Goal: Task Accomplishment & Management: Complete application form

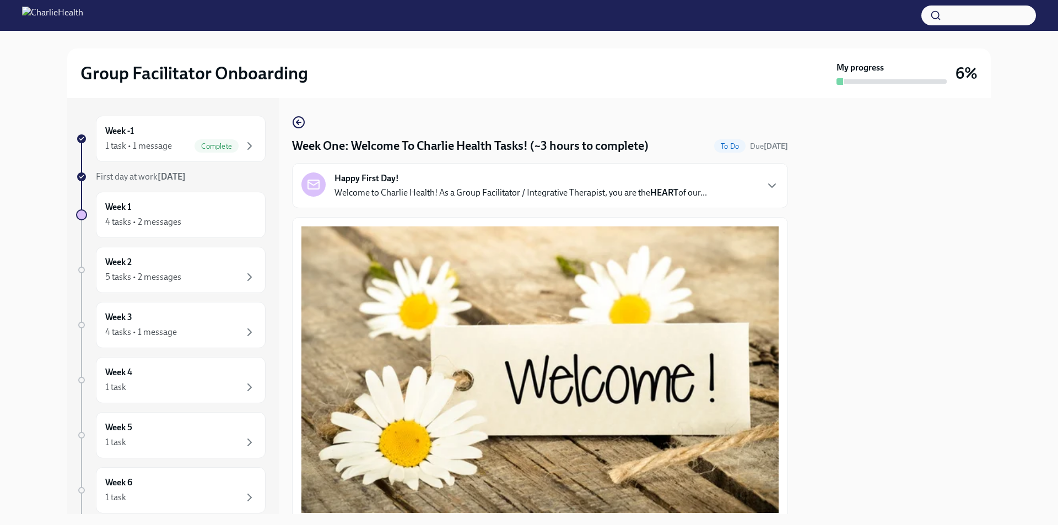
scroll to position [1458, 0]
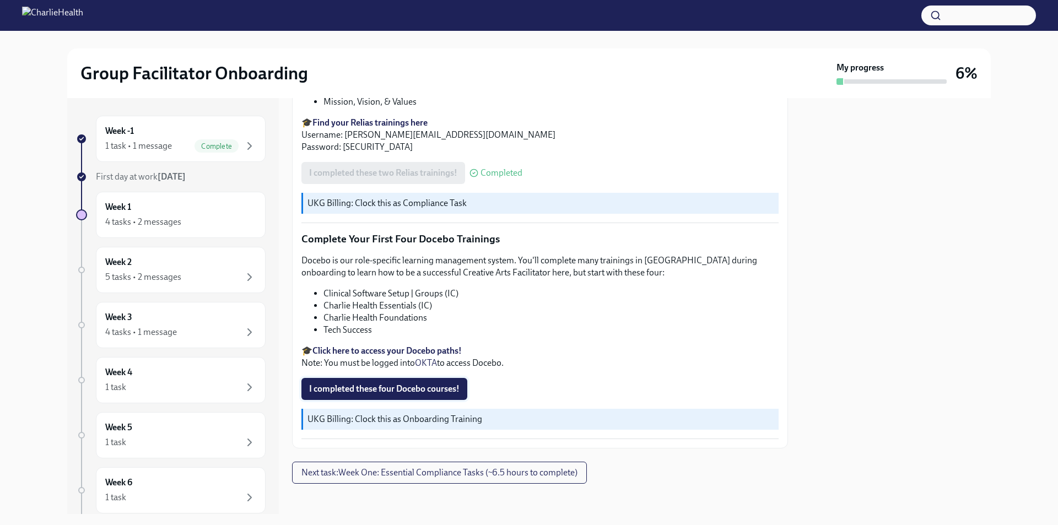
click at [418, 378] on button "I completed these four Docebo courses!" at bounding box center [384, 389] width 166 height 22
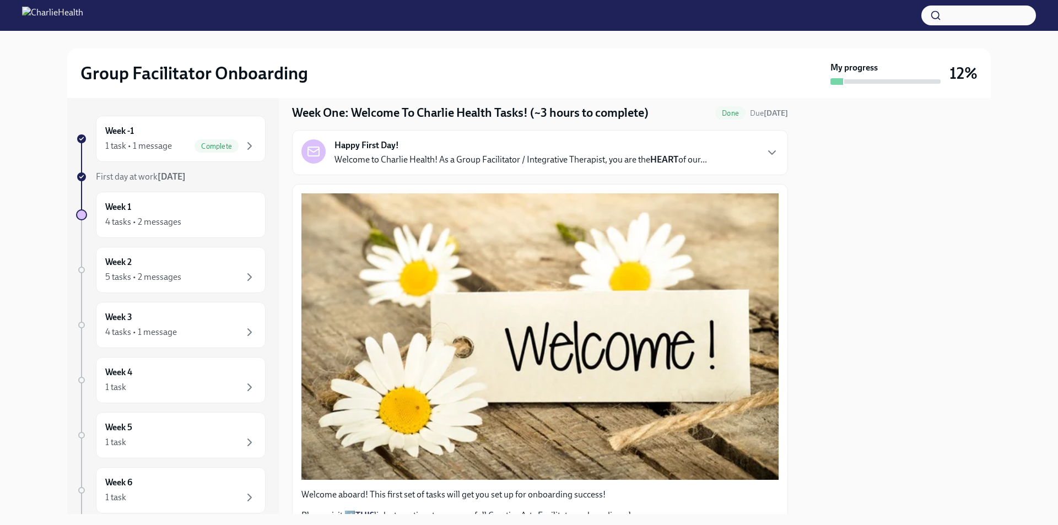
scroll to position [0, 0]
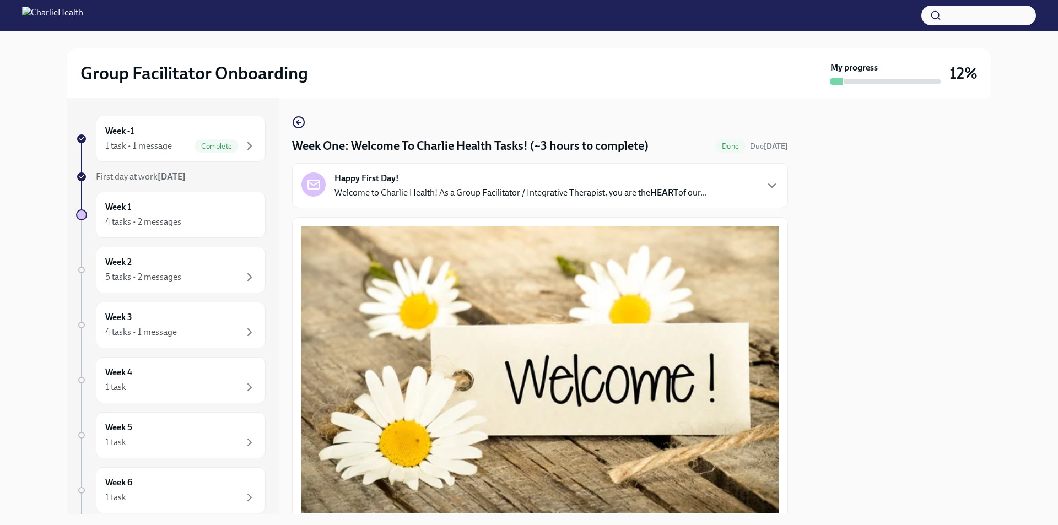
click at [83, 21] on img at bounding box center [52, 16] width 61 height 18
click at [83, 10] on img at bounding box center [52, 16] width 61 height 18
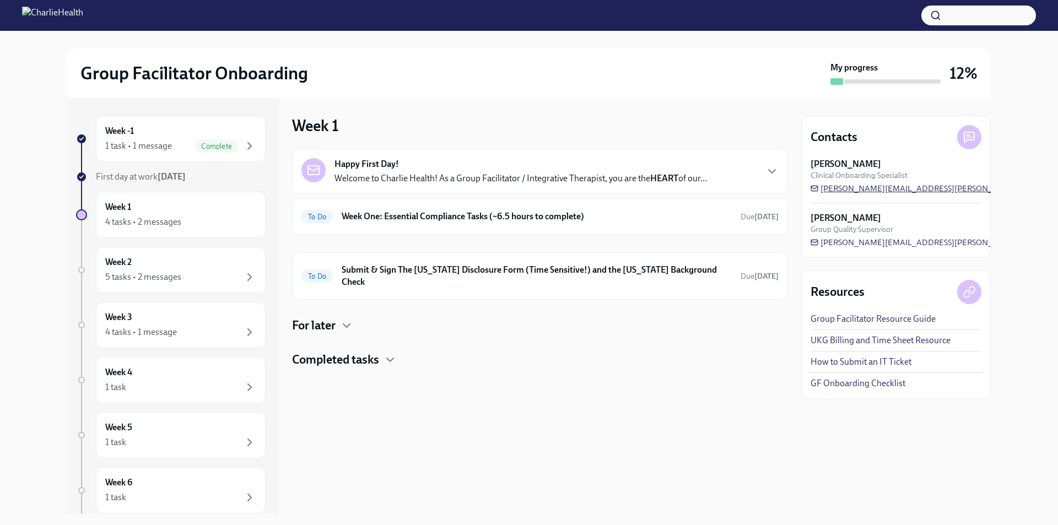
click at [855, 188] on span "[PERSON_NAME][EMAIL_ADDRESS][PERSON_NAME][DOMAIN_NAME]" at bounding box center [948, 188] width 275 height 11
click at [847, 187] on span "[PERSON_NAME][EMAIL_ADDRESS][PERSON_NAME][DOMAIN_NAME]" at bounding box center [948, 188] width 275 height 11
drag, startPoint x: 972, startPoint y: 187, endPoint x: 826, endPoint y: 195, distance: 146.2
click at [826, 195] on div "[PERSON_NAME] Clinical Onboarding Specialist [PERSON_NAME][EMAIL_ADDRESS][PERSO…" at bounding box center [896, 203] width 171 height 90
click at [826, 187] on span "[PERSON_NAME][EMAIL_ADDRESS][PERSON_NAME][DOMAIN_NAME]" at bounding box center [948, 188] width 275 height 11
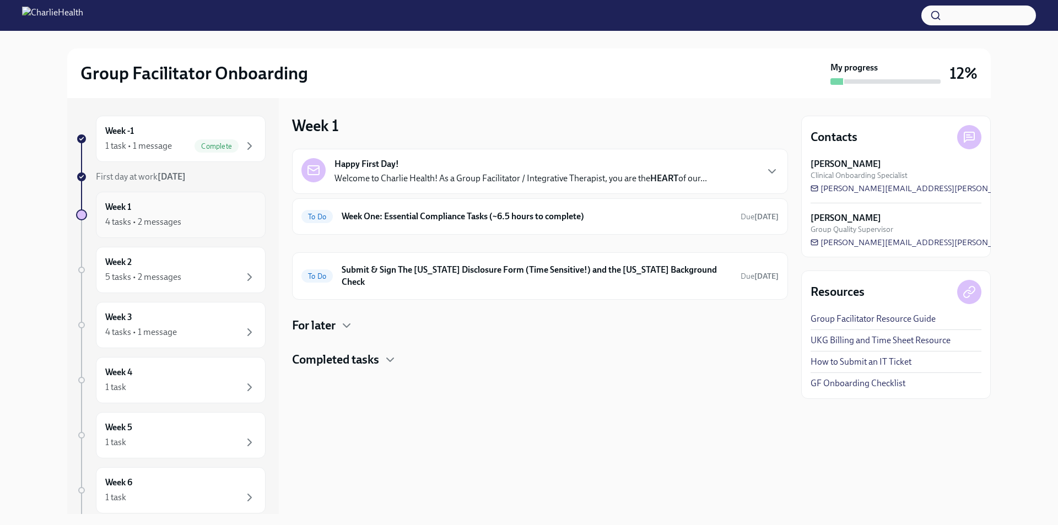
click at [190, 225] on div "4 tasks • 2 messages" at bounding box center [180, 222] width 151 height 13
click at [397, 172] on div "Happy First Day! Welcome to Charlie Health! As a Group Facilitator / Integrativ…" at bounding box center [521, 171] width 373 height 26
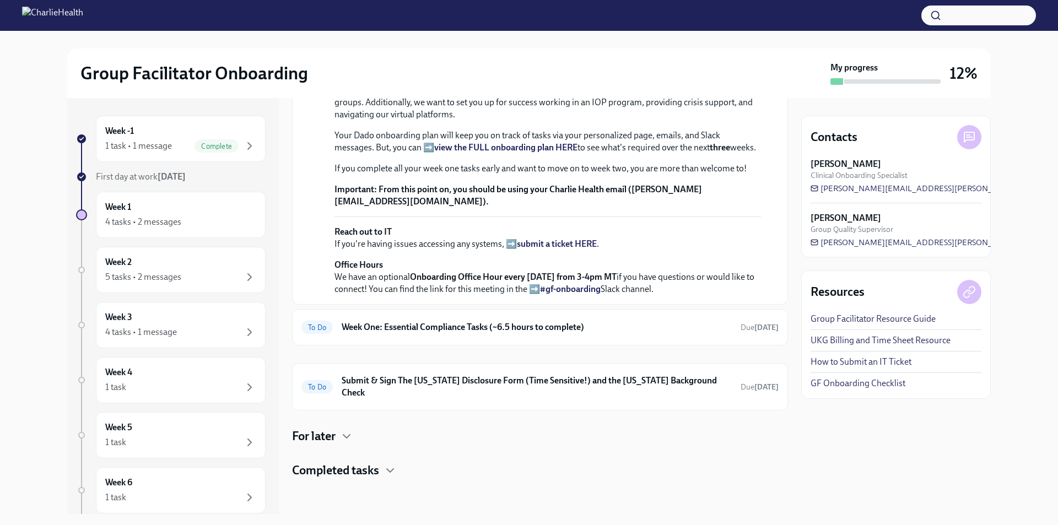
scroll to position [310, 0]
click at [433, 333] on h6 "Week One: Essential Compliance Tasks (~6.5 hours to complete)" at bounding box center [537, 327] width 390 height 12
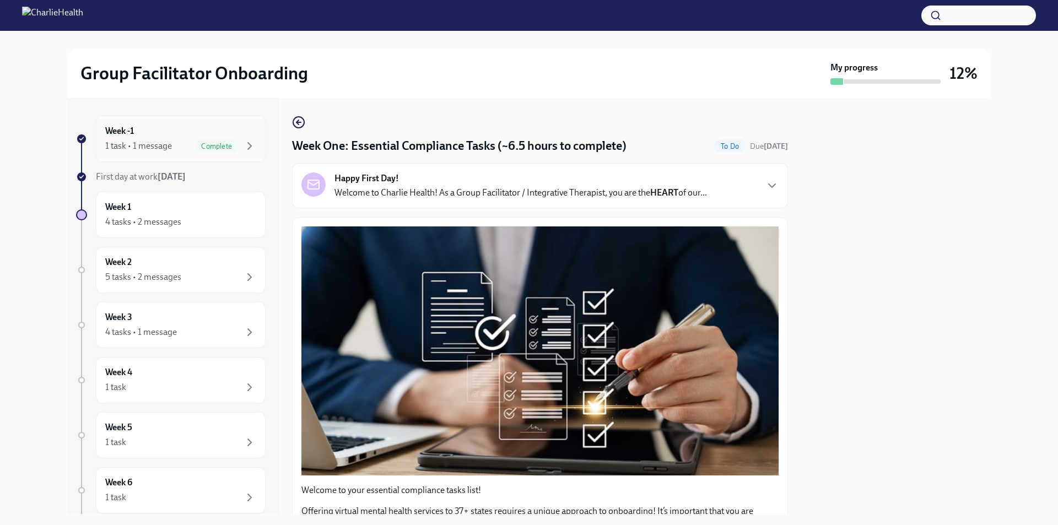
click at [172, 152] on div "1 task • 1 message Complete" at bounding box center [180, 145] width 151 height 13
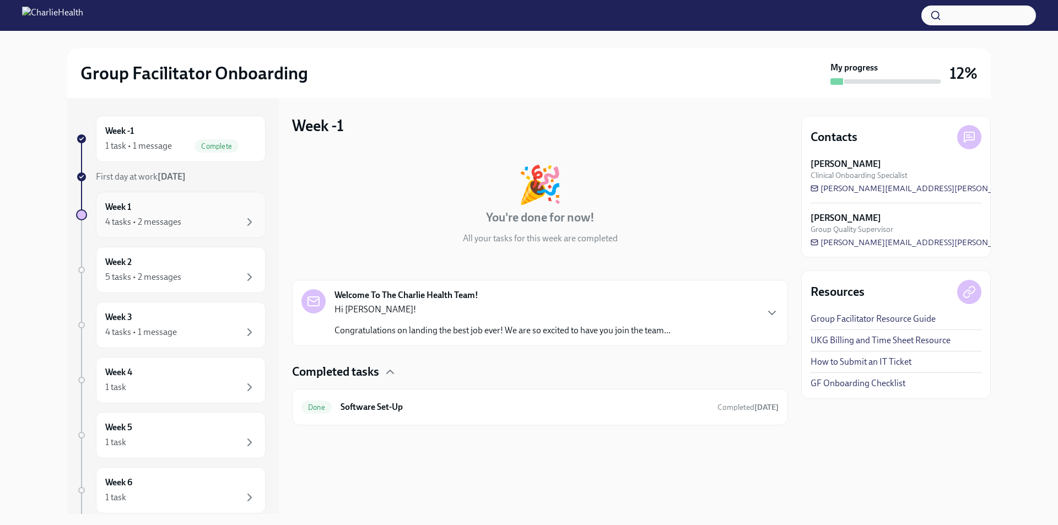
click at [173, 201] on div "Week 1 4 tasks • 2 messages" at bounding box center [180, 215] width 151 height 28
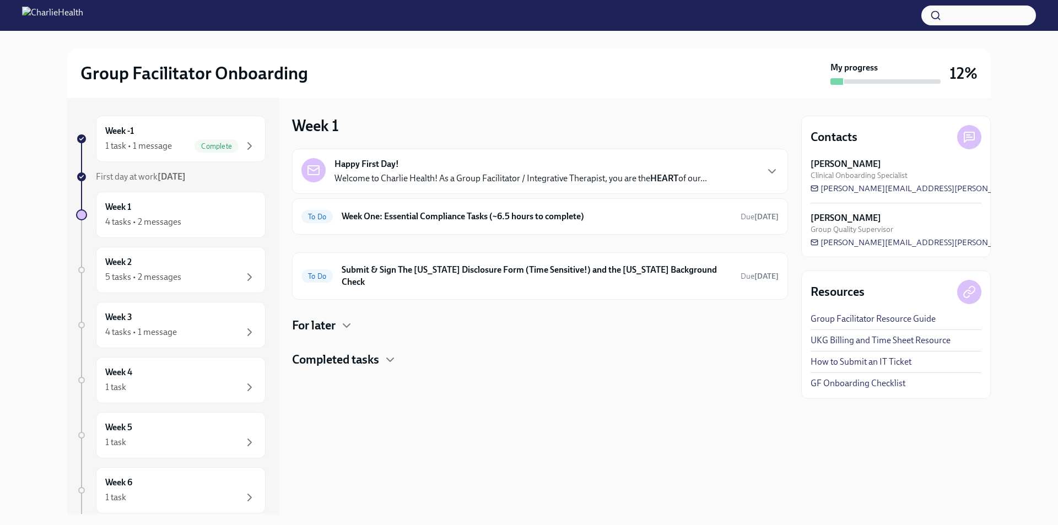
click at [352, 354] on h4 "Completed tasks" at bounding box center [335, 360] width 87 height 17
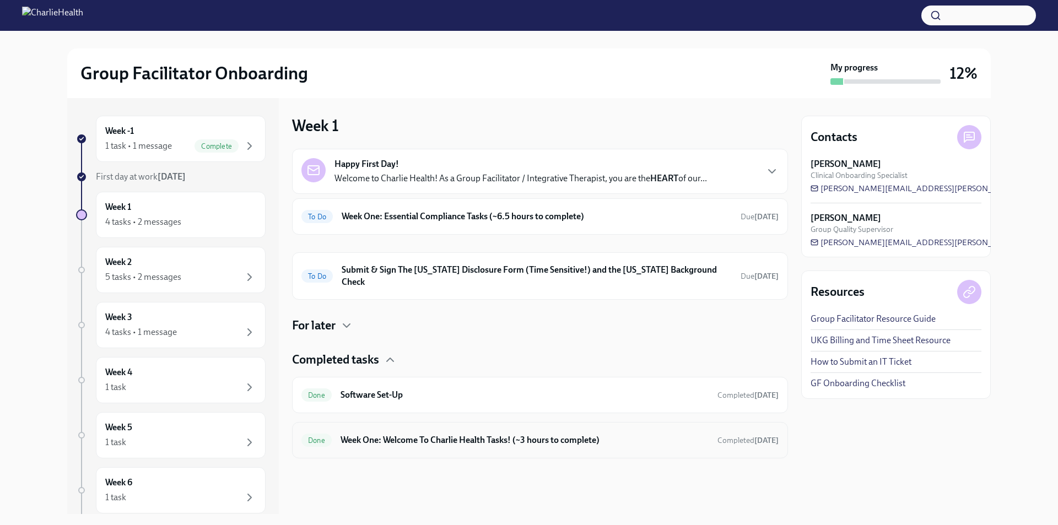
click at [392, 434] on h6 "Week One: Welcome To Charlie Health Tasks! (~3 hours to complete)" at bounding box center [525, 440] width 368 height 12
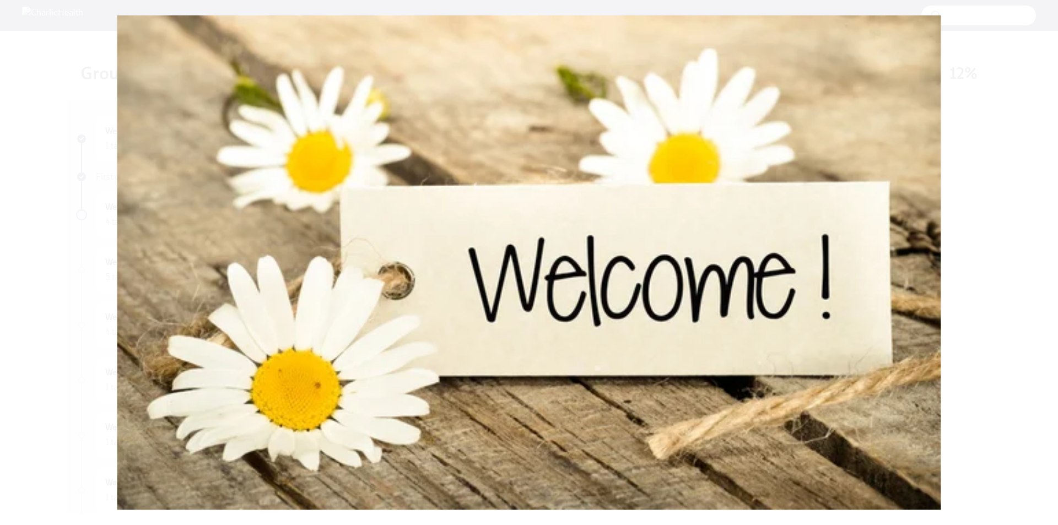
drag, startPoint x: 1058, startPoint y: 257, endPoint x: 1051, endPoint y: 258, distance: 6.6
click at [1057, 257] on button "Unzoom image" at bounding box center [529, 262] width 1058 height 525
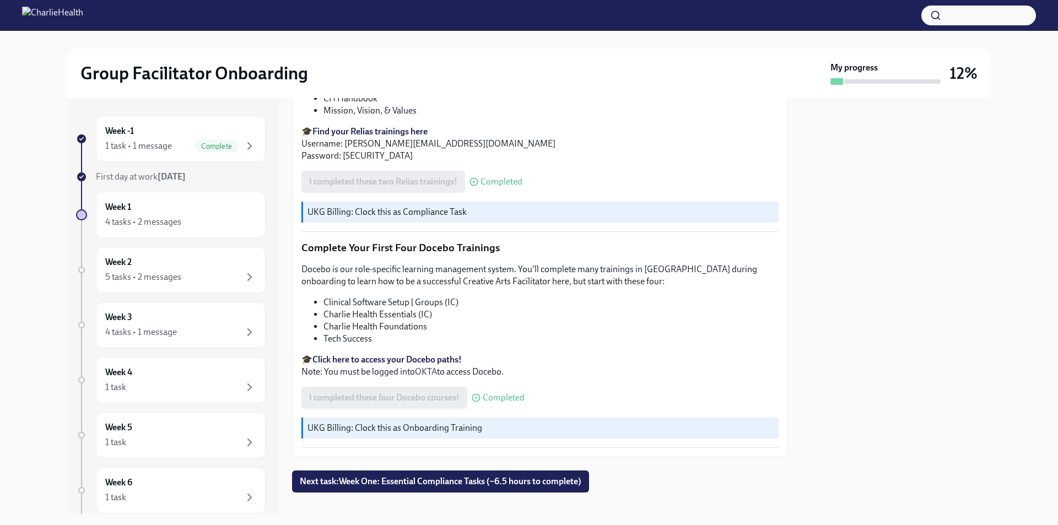
scroll to position [1458, 0]
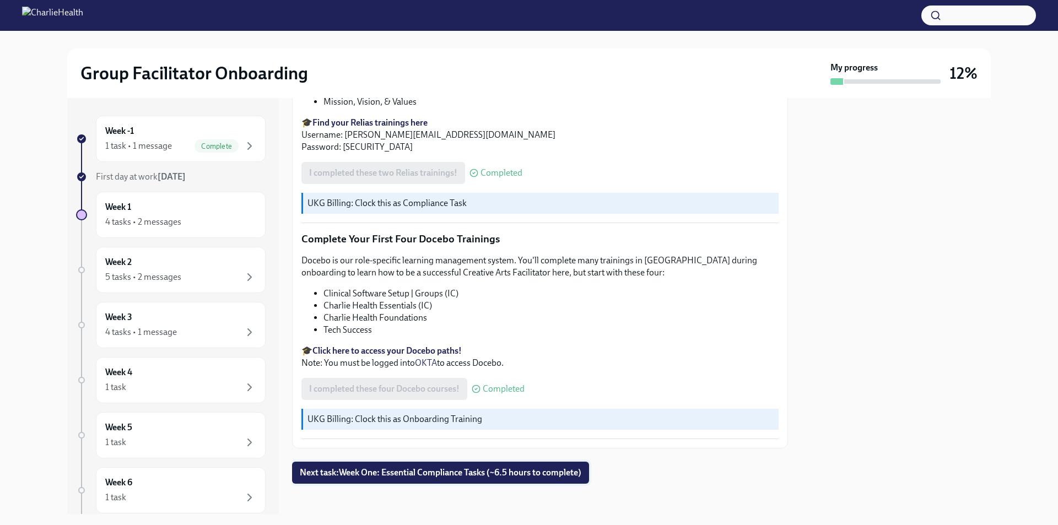
click at [460, 462] on button "Next task : Week One: Essential Compliance Tasks (~6.5 hours to complete)" at bounding box center [440, 473] width 297 height 22
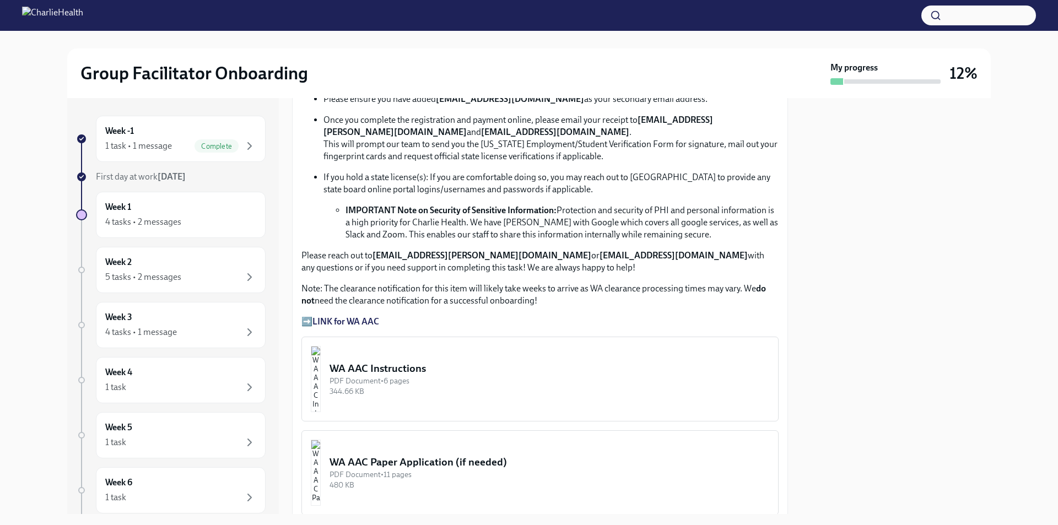
scroll to position [717, 0]
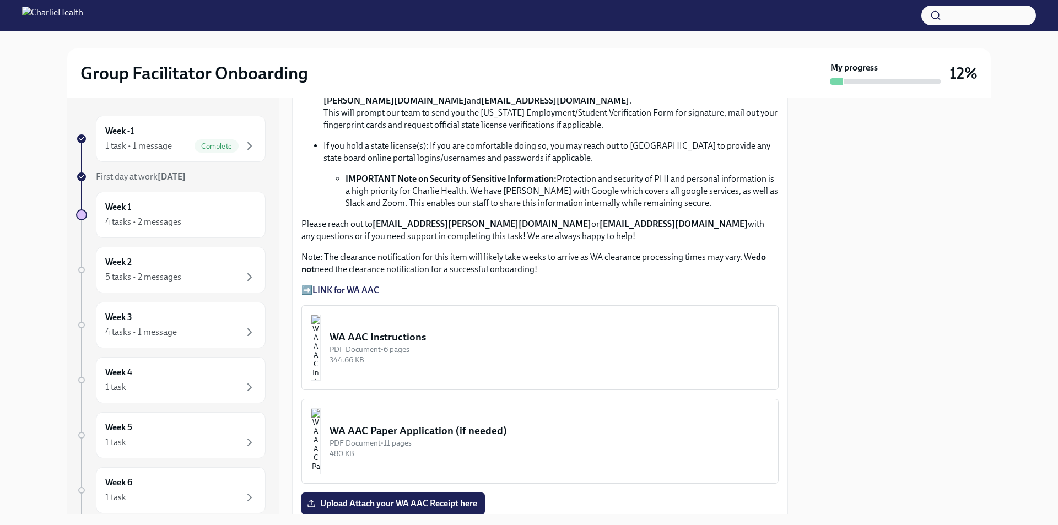
click at [369, 287] on strong "LINK for WA AAC" at bounding box center [346, 290] width 67 height 10
click at [453, 344] on div "PDF Document • 6 pages" at bounding box center [550, 349] width 440 height 10
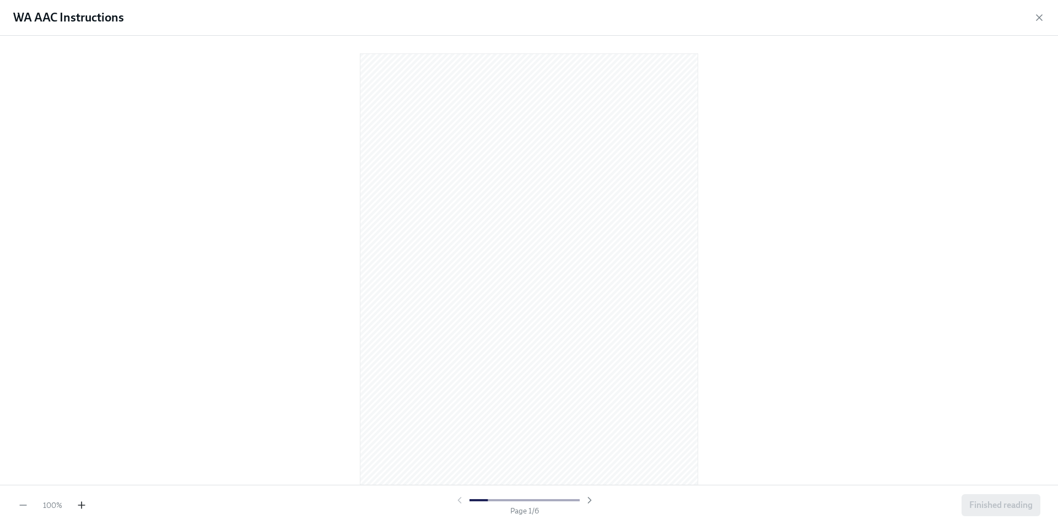
click at [82, 501] on icon "button" at bounding box center [81, 505] width 11 height 11
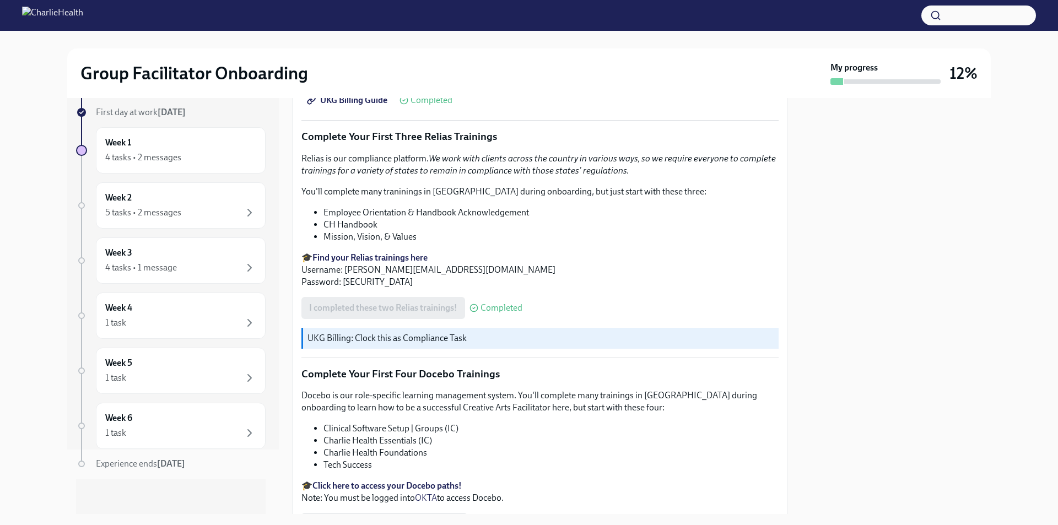
scroll to position [1458, 0]
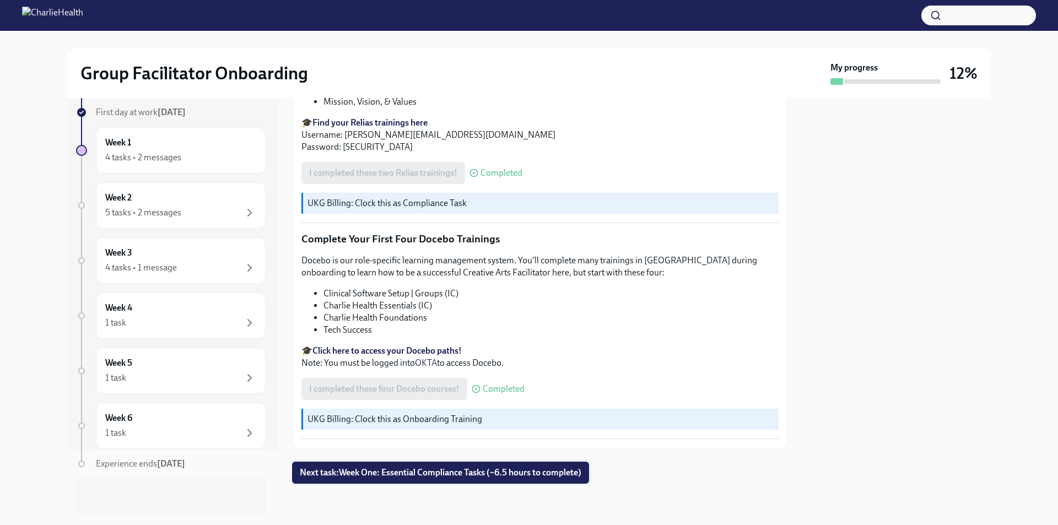
click at [433, 467] on span "Next task : Week One: Essential Compliance Tasks (~6.5 hours to complete)" at bounding box center [441, 472] width 282 height 11
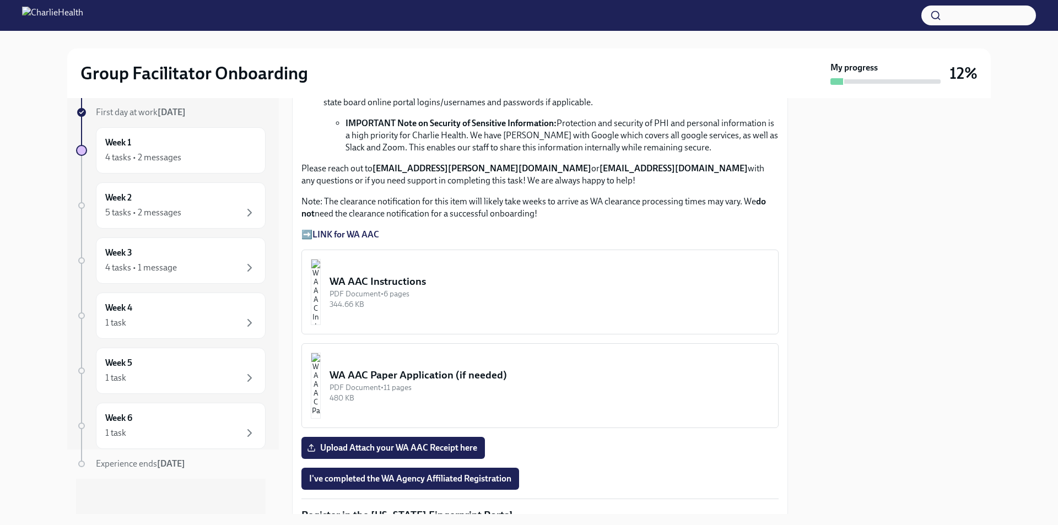
scroll to position [772, 0]
click at [341, 230] on strong "LINK for WA AAC" at bounding box center [346, 235] width 67 height 10
click at [480, 300] on div "344.66 KB" at bounding box center [550, 305] width 440 height 10
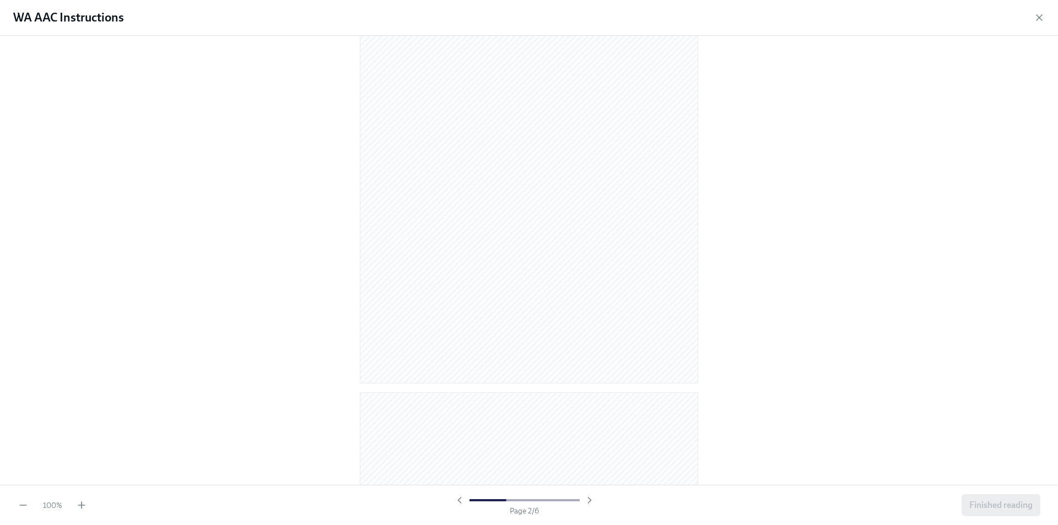
scroll to position [496, 0]
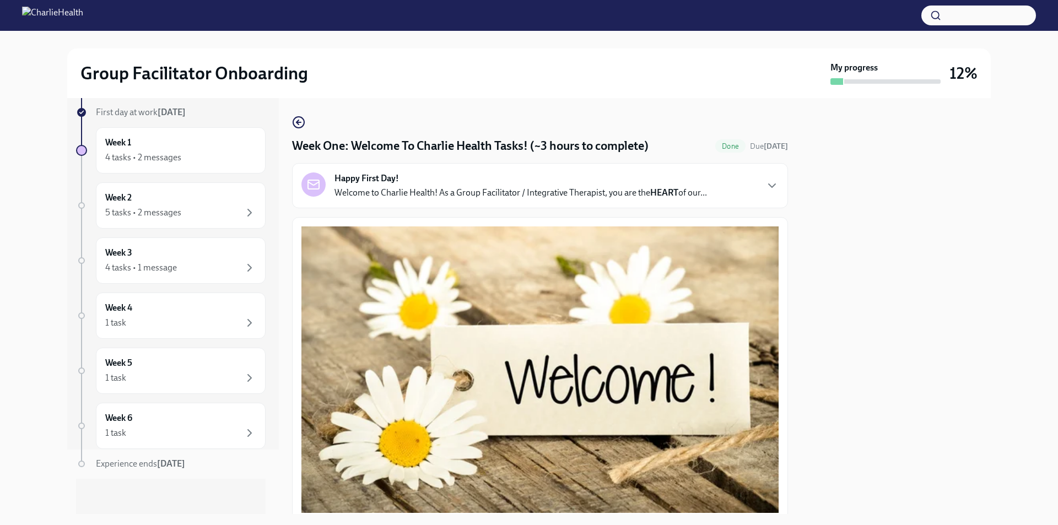
click at [239, 86] on div "Group Facilitator Onboarding My progress 12%" at bounding box center [529, 74] width 924 height 50
click at [116, 77] on h2 "Group Facilitator Onboarding" at bounding box center [194, 73] width 228 height 22
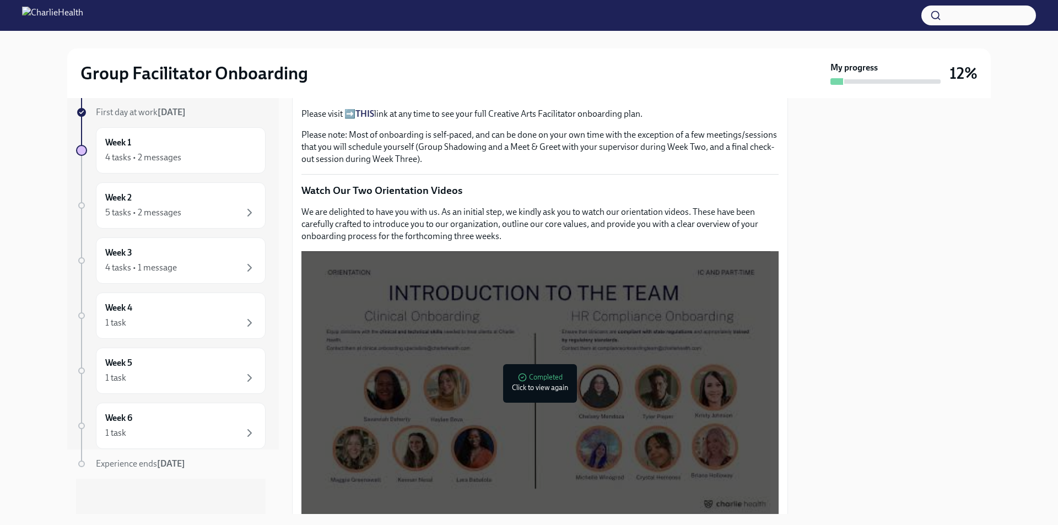
scroll to position [606, 0]
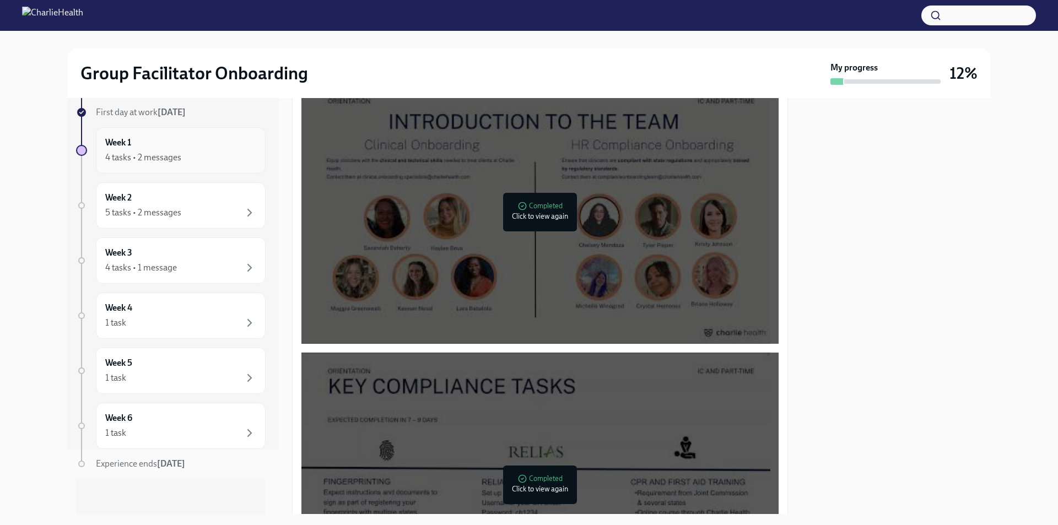
click at [147, 155] on div "4 tasks • 2 messages" at bounding box center [143, 158] width 76 height 12
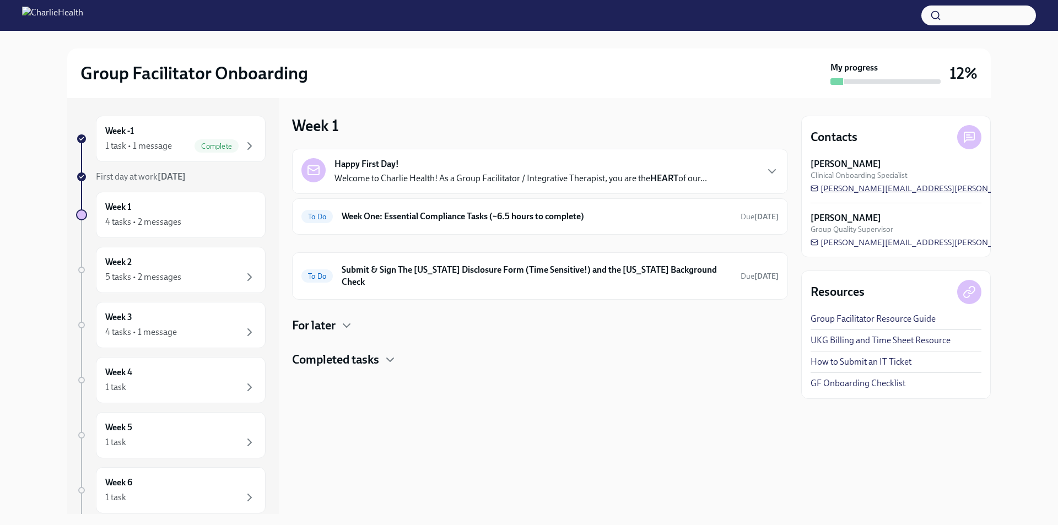
click at [923, 187] on span "[PERSON_NAME][EMAIL_ADDRESS][PERSON_NAME][DOMAIN_NAME]" at bounding box center [948, 188] width 275 height 11
click at [378, 231] on div "To Do Week One: Essential Compliance Tasks (~6.5 hours to complete) Due [DATE]" at bounding box center [540, 216] width 496 height 36
click at [379, 220] on h6 "Week One: Essential Compliance Tasks (~6.5 hours to complete)" at bounding box center [537, 217] width 390 height 12
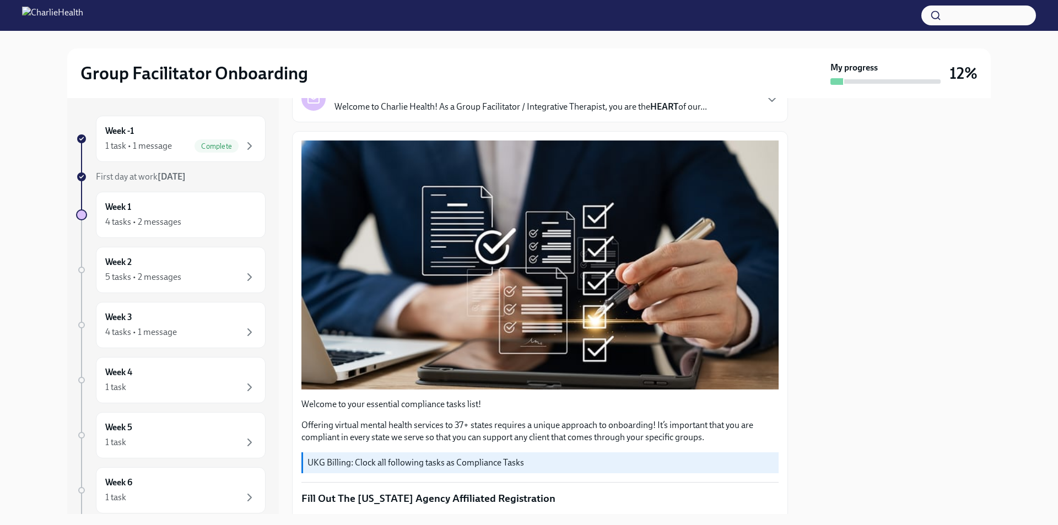
scroll to position [331, 0]
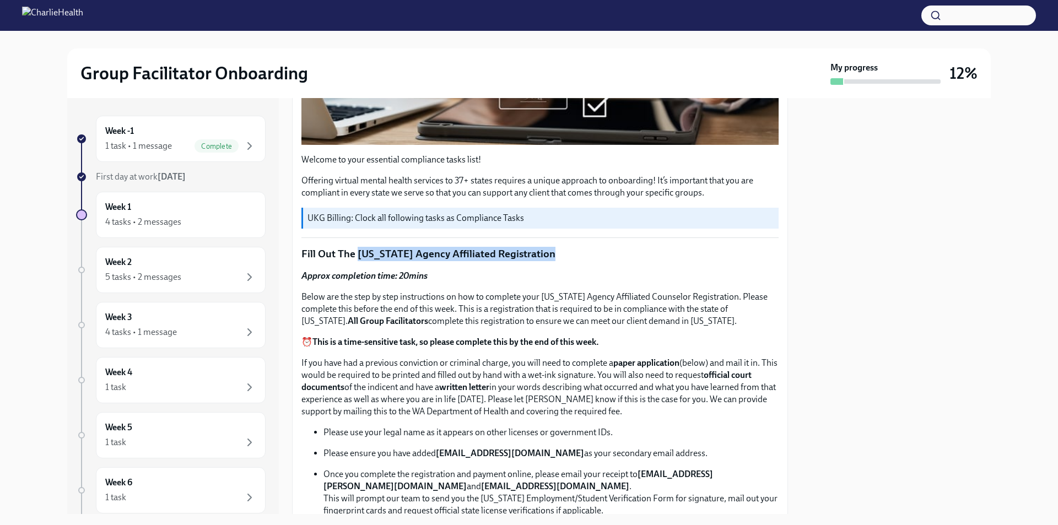
drag, startPoint x: 356, startPoint y: 247, endPoint x: 556, endPoint y: 255, distance: 200.2
click at [556, 255] on p "Fill Out The [US_STATE] Agency Affiliated Registration" at bounding box center [539, 254] width 477 height 14
copy p "[US_STATE] Agency Affiliated Registration"
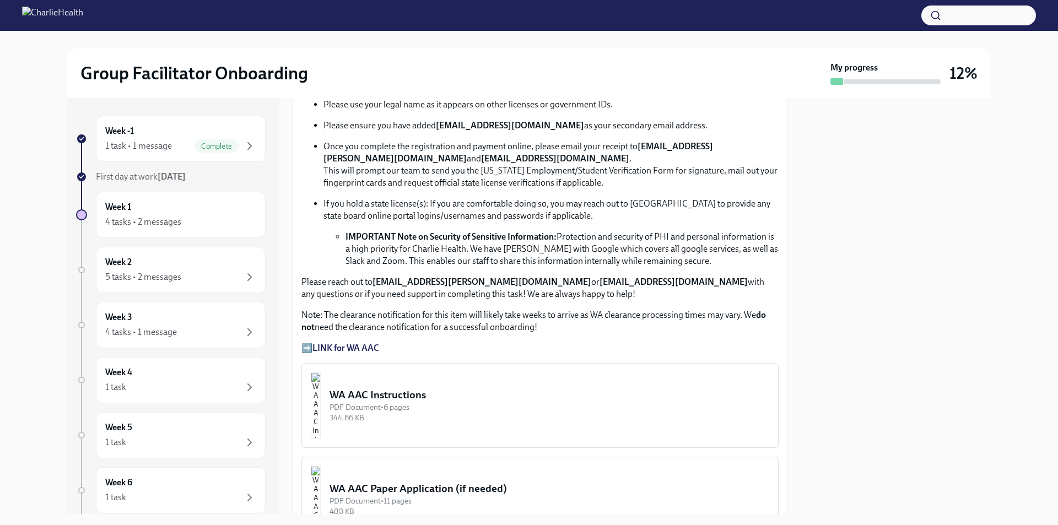
scroll to position [661, 0]
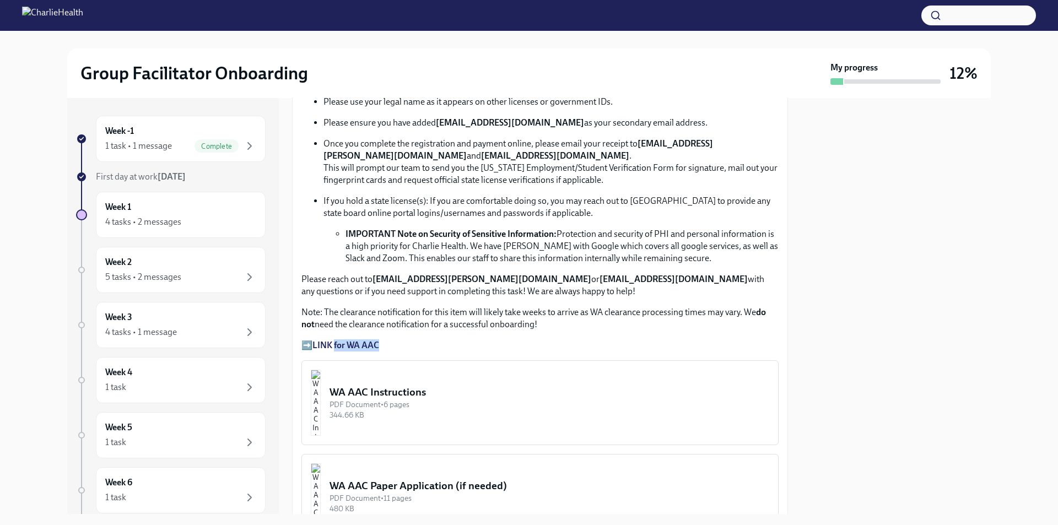
drag, startPoint x: 388, startPoint y: 342, endPoint x: 337, endPoint y: 340, distance: 51.3
click at [337, 340] on p "➡️ LINK for WA AAC" at bounding box center [539, 346] width 477 height 12
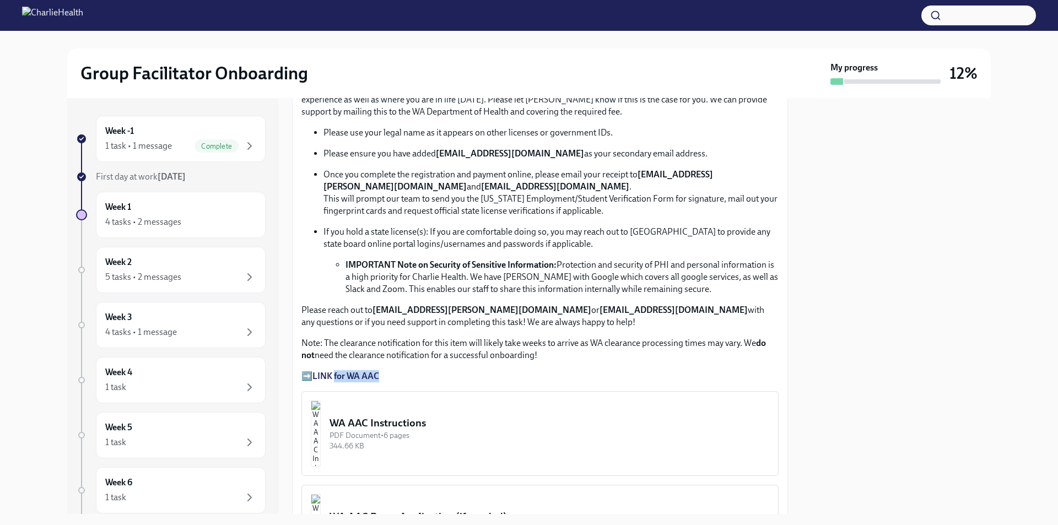
scroll to position [772, 0]
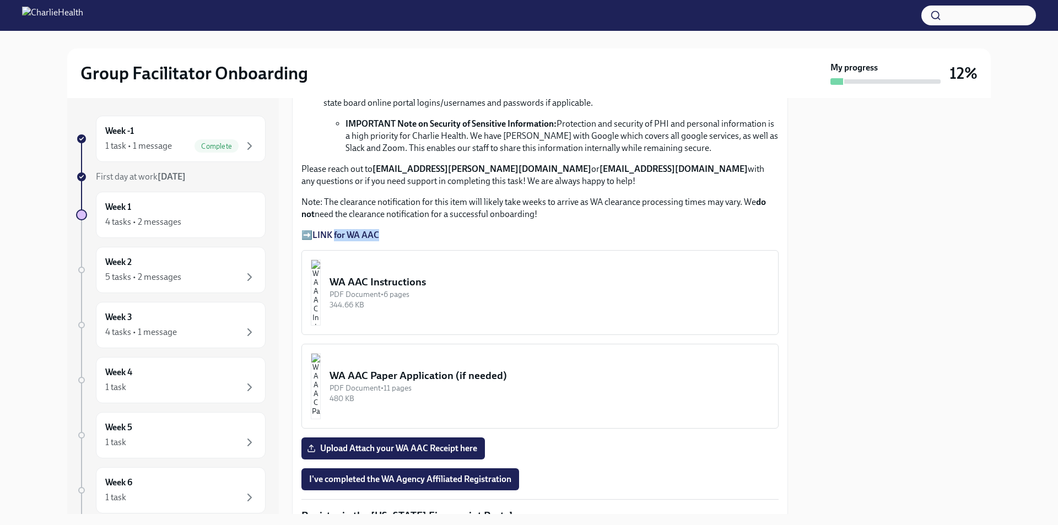
click at [401, 319] on button "WA AAC Instructions PDF Document • 6 pages 344.66 KB" at bounding box center [539, 292] width 477 height 85
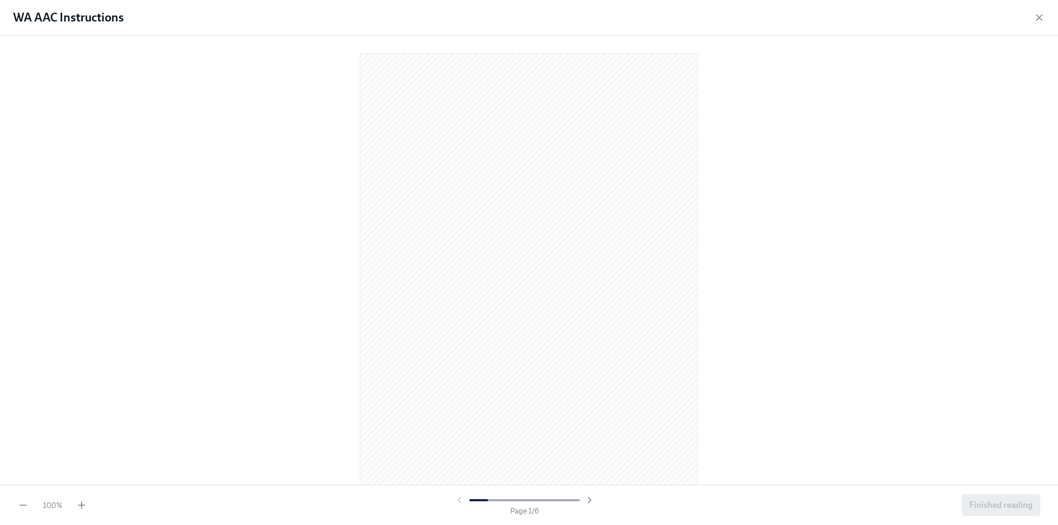
scroll to position [276, 0]
click at [82, 498] on div "100 % Page 2 / 6 Finished reading" at bounding box center [529, 505] width 1058 height 40
click at [80, 504] on icon "button" at bounding box center [81, 505] width 11 height 11
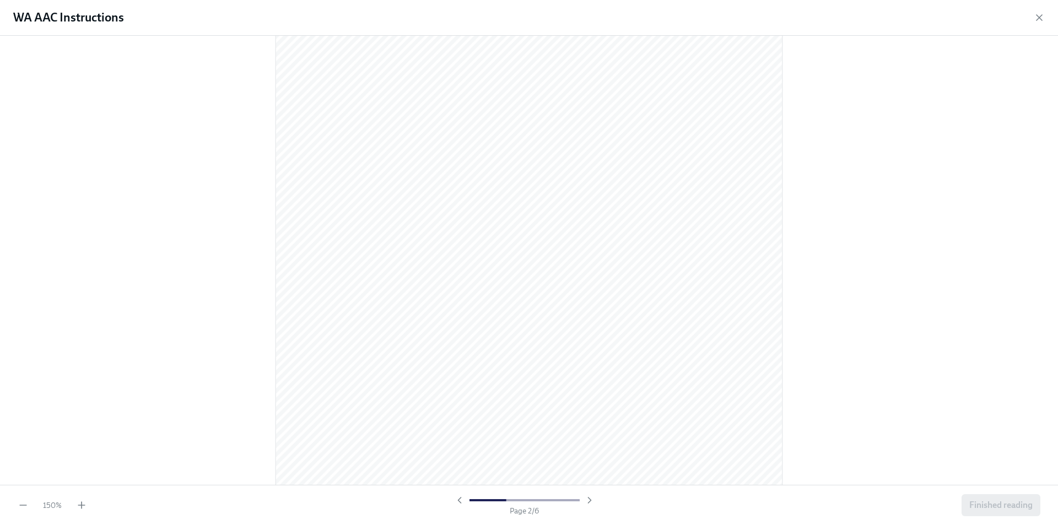
scroll to position [717, 0]
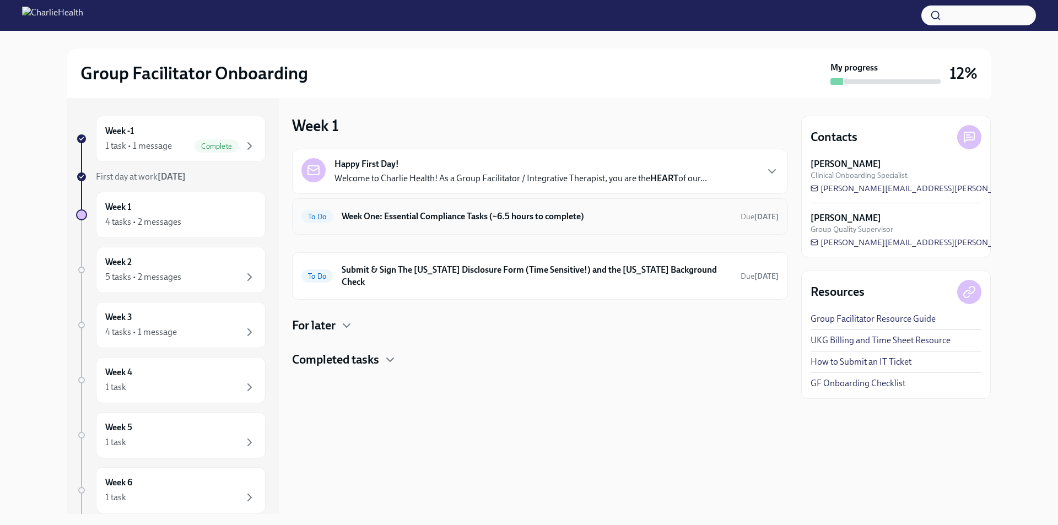
click at [460, 224] on div "To Do Week One: Essential Compliance Tasks (~6.5 hours to complete) Due [DATE]" at bounding box center [539, 217] width 477 height 18
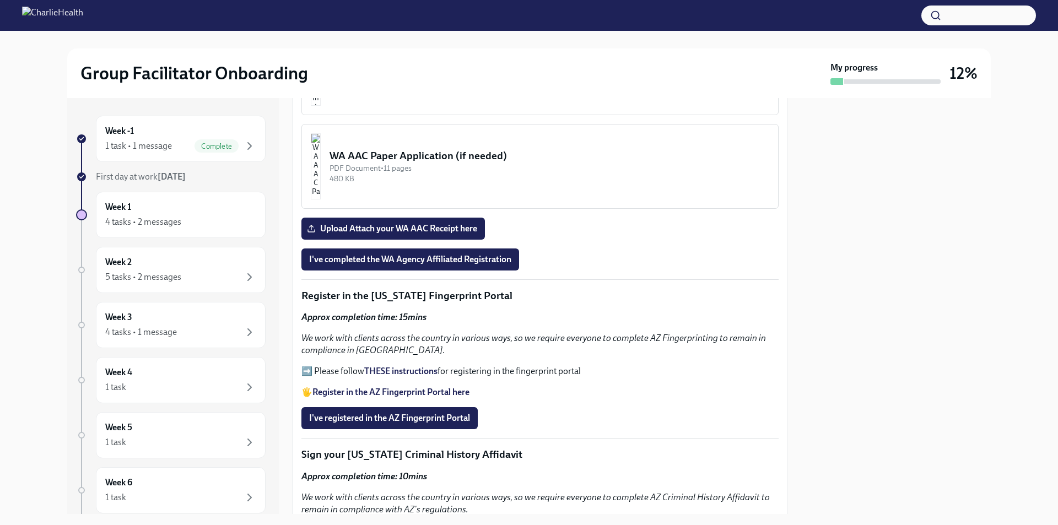
scroll to position [992, 0]
click at [412, 368] on strong "THESE instructions" at bounding box center [400, 370] width 73 height 10
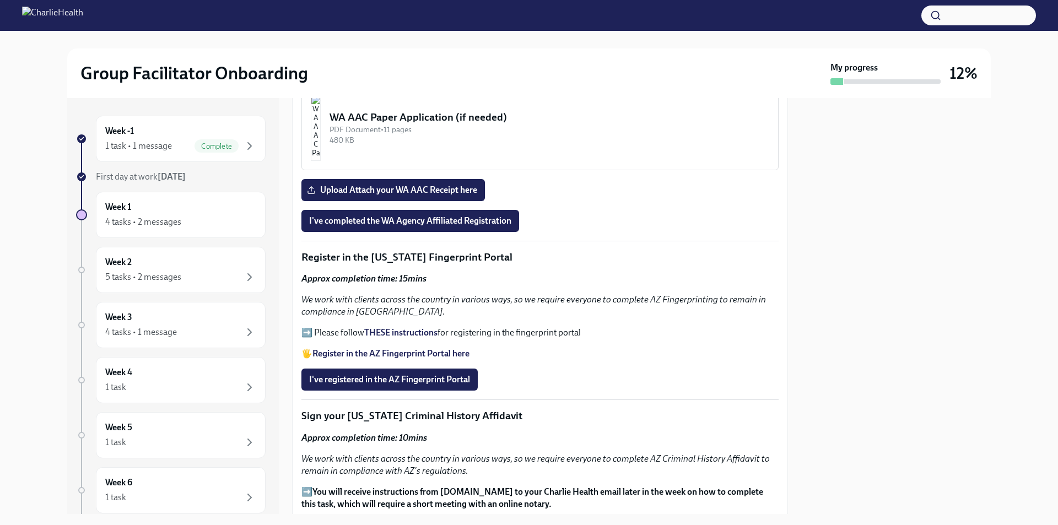
scroll to position [1047, 0]
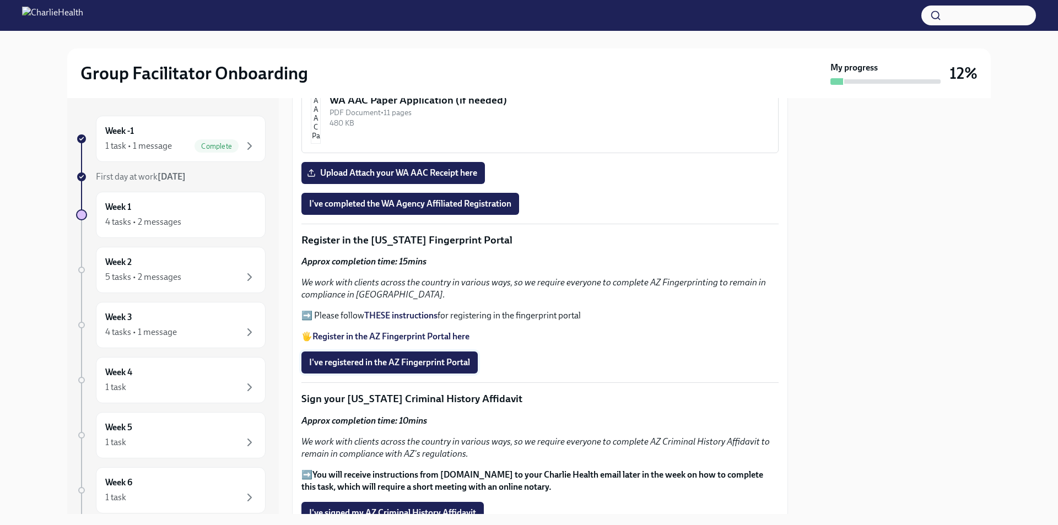
click at [448, 357] on span "I've registered in the AZ Fingerprint Portal" at bounding box center [389, 362] width 161 height 11
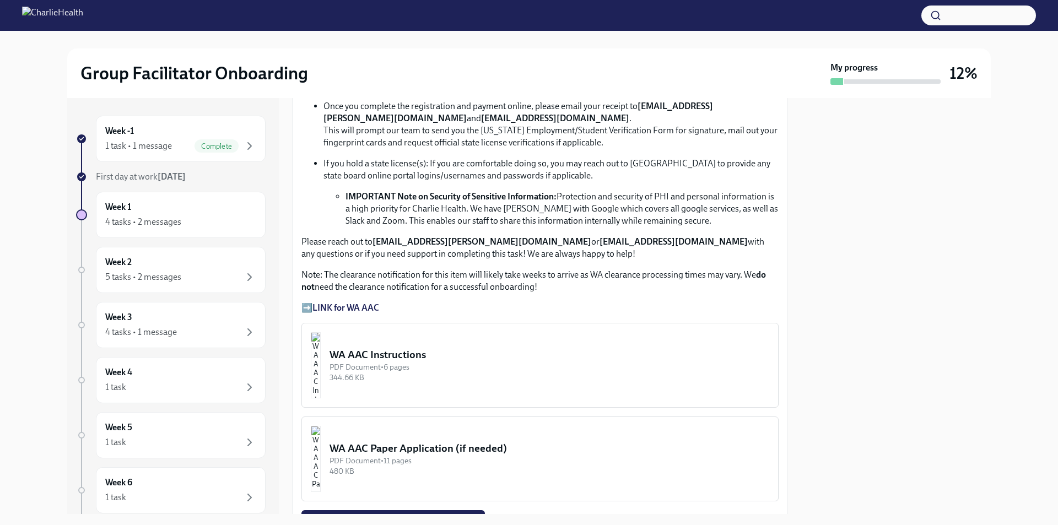
scroll to position [574, 0]
